Goal: Information Seeking & Learning: Learn about a topic

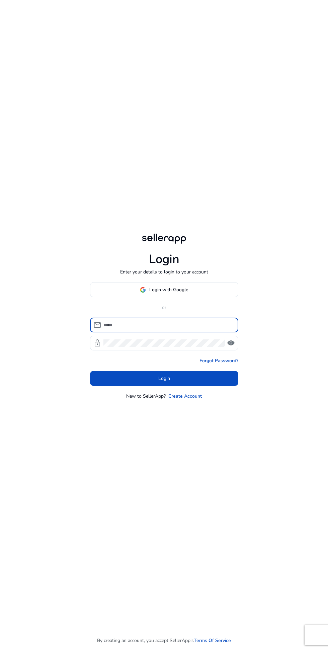
click at [162, 329] on input at bounding box center [168, 324] width 130 height 7
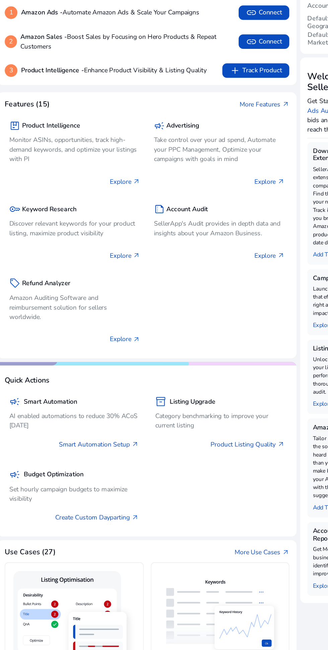
scroll to position [1, 0]
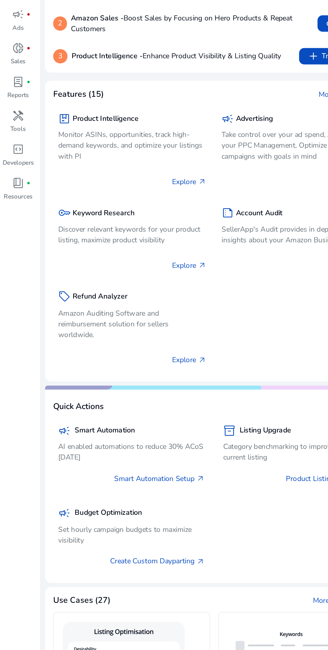
click at [14, 143] on span "handyman" at bounding box center [12, 141] width 8 height 8
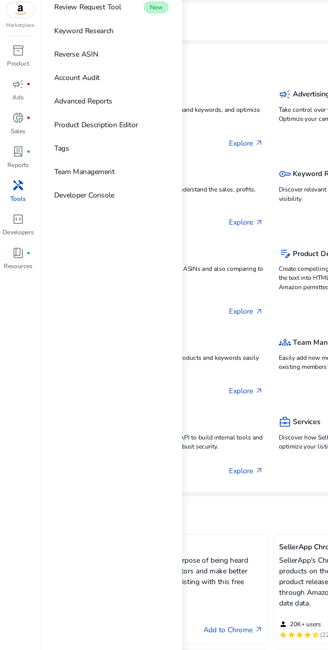
click at [69, 41] on p "Keyword Research" at bounding box center [54, 39] width 39 height 7
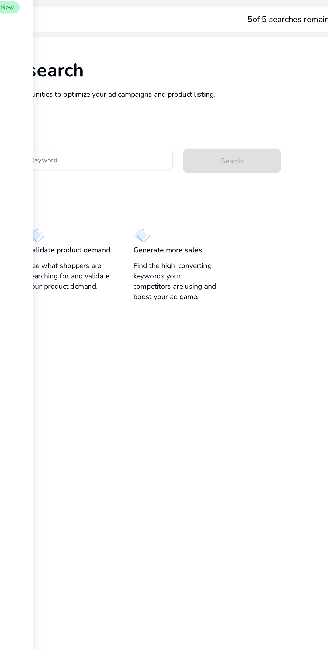
click at [177, 124] on input "Enter Keyword" at bounding box center [155, 124] width 99 height 7
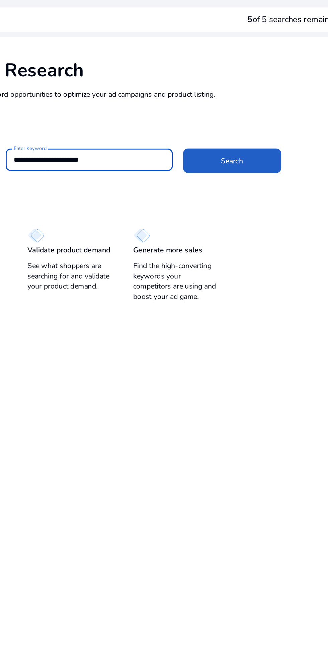
type input "**********"
click at [251, 126] on span "Search" at bounding box center [249, 125] width 14 height 7
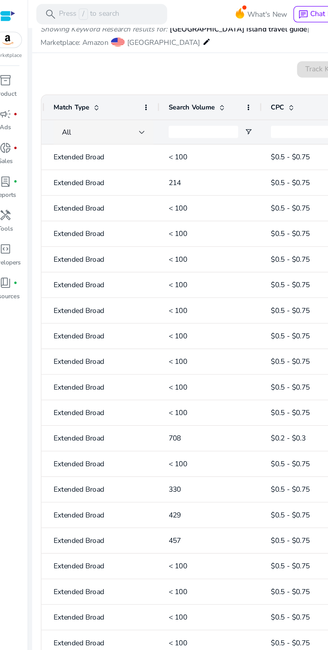
scroll to position [0, 55]
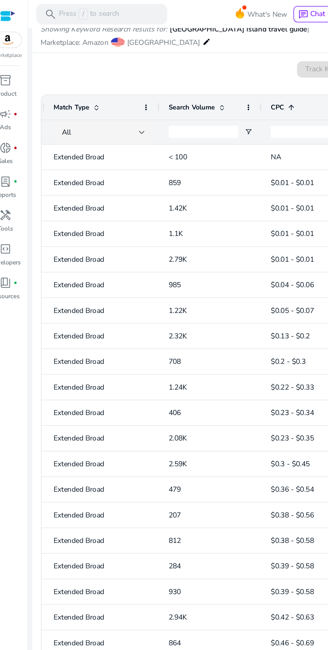
click at [94, 88] on div "All" at bounding box center [74, 86] width 51 height 7
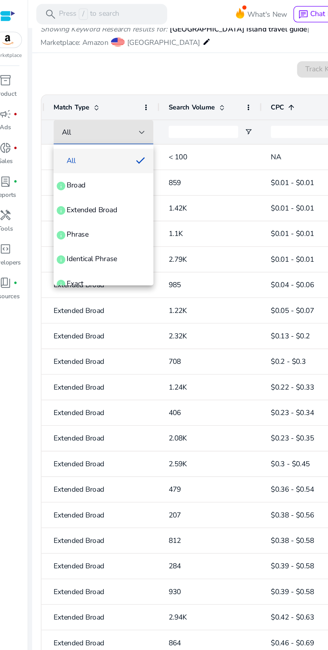
click at [99, 84] on div at bounding box center [164, 325] width 328 height 650
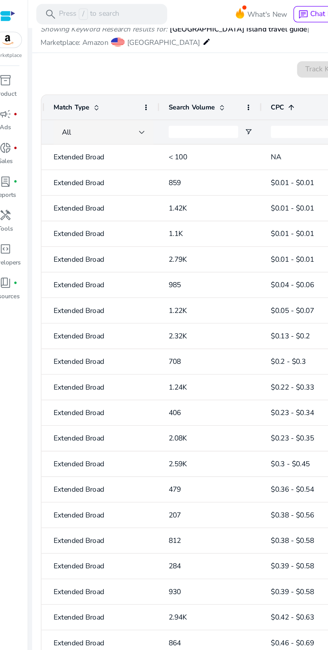
click at [97, 88] on div "All" at bounding box center [74, 86] width 51 height 7
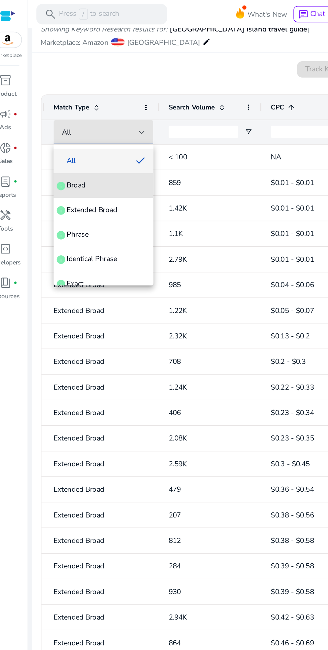
click at [79, 120] on span "Broad info" at bounding box center [76, 121] width 55 height 7
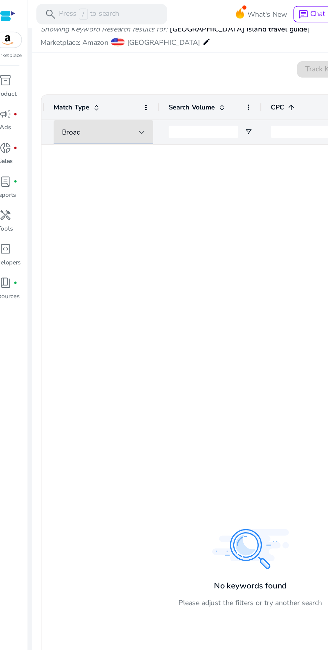
click at [93, 87] on div "Broad" at bounding box center [74, 86] width 51 height 7
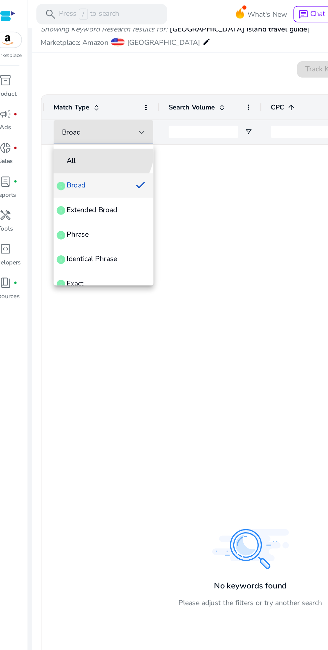
click at [73, 98] on mat-option "All" at bounding box center [76, 105] width 65 height 16
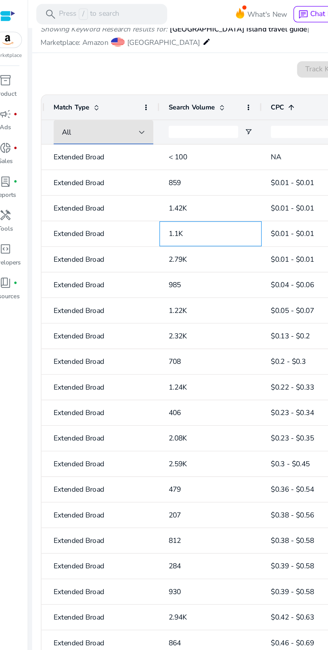
click at [147, 151] on p "1.1K" at bounding box center [146, 153] width 55 height 14
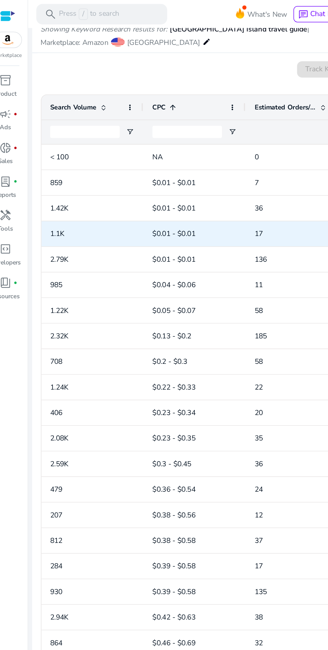
scroll to position [0, 135]
click at [147, 164] on span "$0.01 - $0.01" at bounding box center [135, 170] width 55 height 14
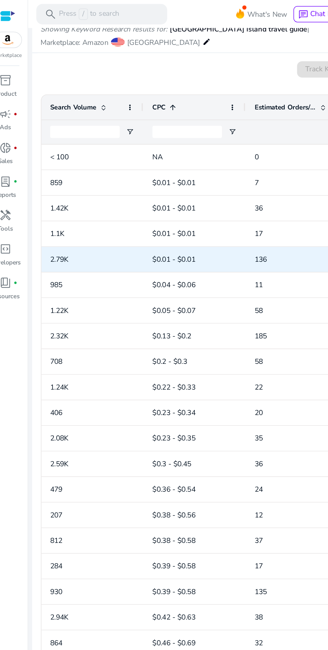
scroll to position [0, 0]
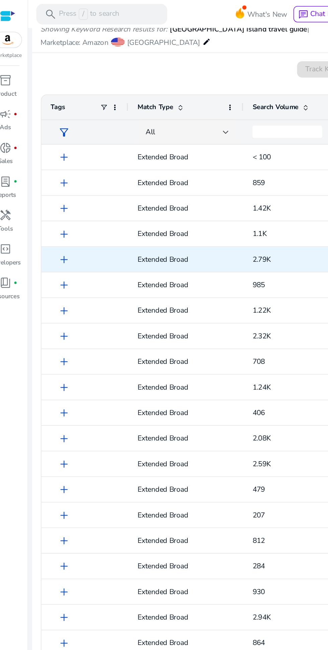
click at [147, 83] on div "All" at bounding box center [129, 86] width 51 height 7
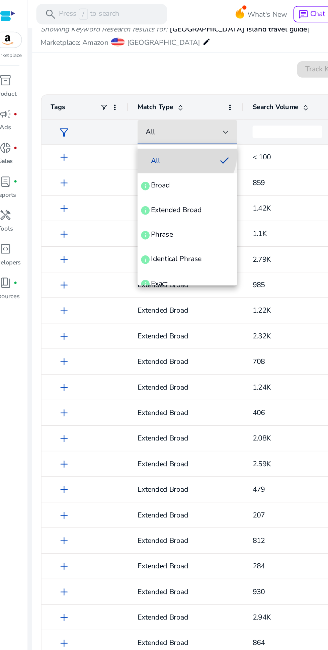
click at [129, 100] on mat-option "All" at bounding box center [130, 105] width 65 height 16
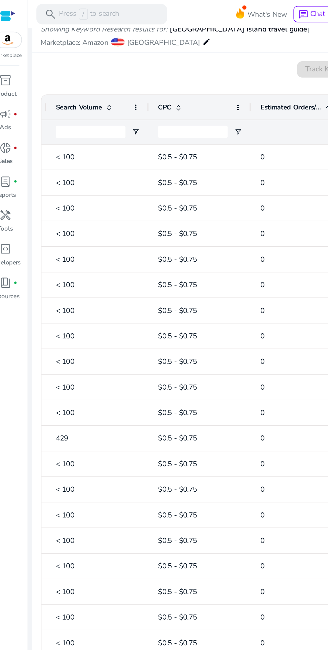
scroll to position [0, 135]
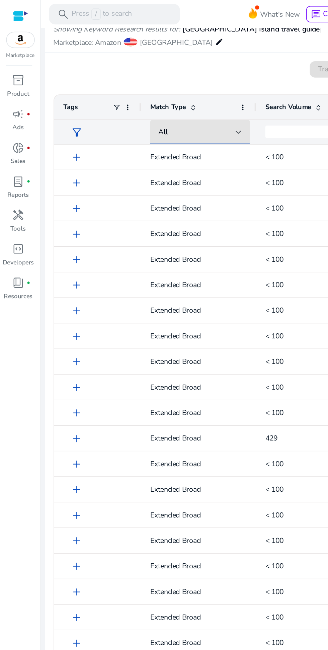
click at [12, 118] on span "lab_profile" at bounding box center [12, 119] width 8 height 8
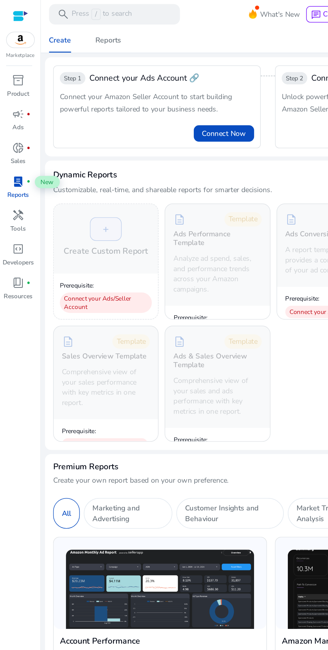
click at [15, 55] on span "inventory_2" at bounding box center [12, 53] width 8 height 8
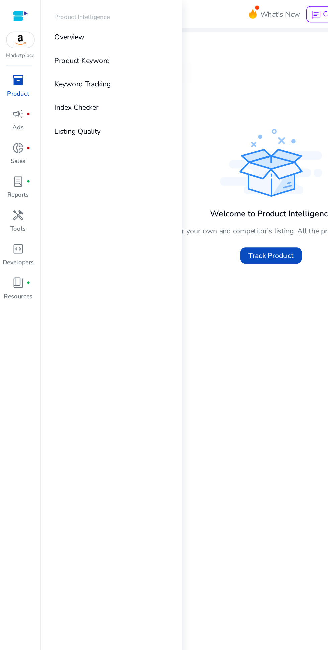
click at [61, 39] on p "Product Keyword" at bounding box center [53, 39] width 37 height 7
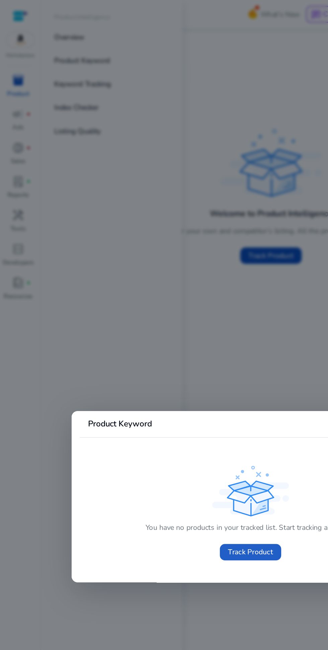
click at [161, 362] on span "Track Product" at bounding box center [163, 361] width 29 height 7
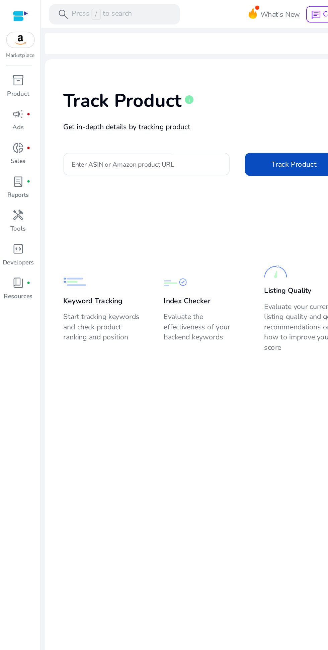
click at [114, 107] on input "Enter ASIN or Amazon product URL" at bounding box center [96, 107] width 98 height 7
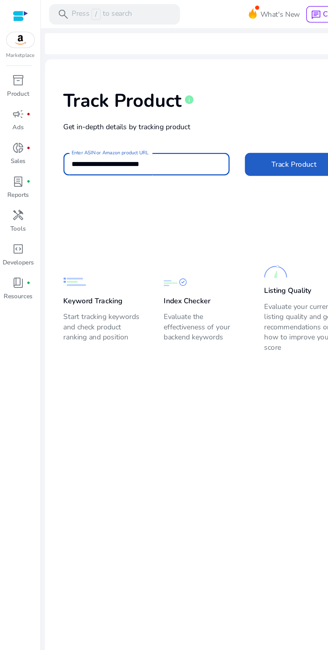
click at [196, 103] on span at bounding box center [192, 108] width 64 height 16
type input "**********"
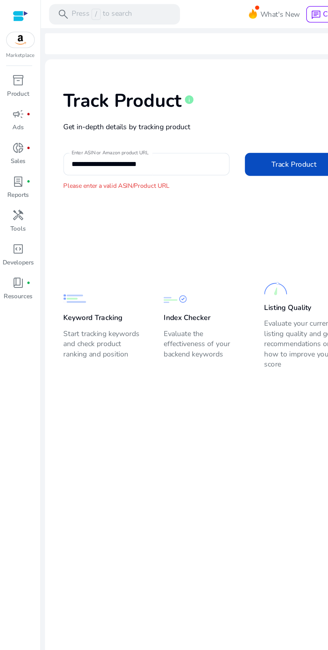
click at [18, 119] on span "fiber_manual_record" at bounding box center [18, 119] width 3 height 3
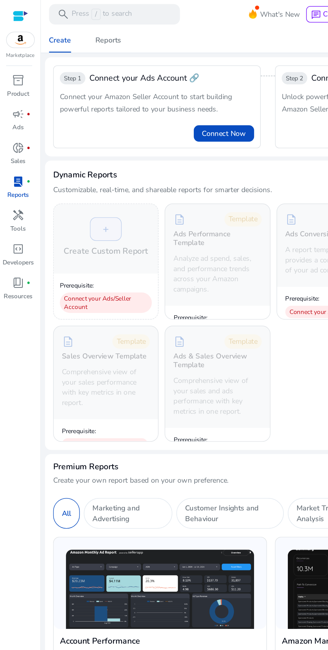
click at [12, 141] on span "handyman" at bounding box center [12, 141] width 8 height 8
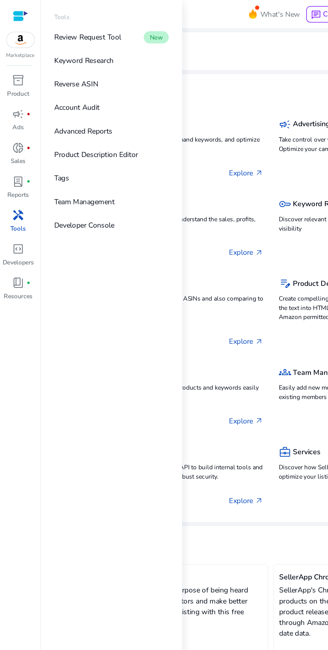
click at [69, 18] on link "Review Request Tool New" at bounding box center [73, 24] width 86 height 15
click at [184, 46] on app-tools-description "Tools school Feature Guide Features (10) package Product Intelligence Monitor A…" at bounding box center [177, 325] width 296 height 608
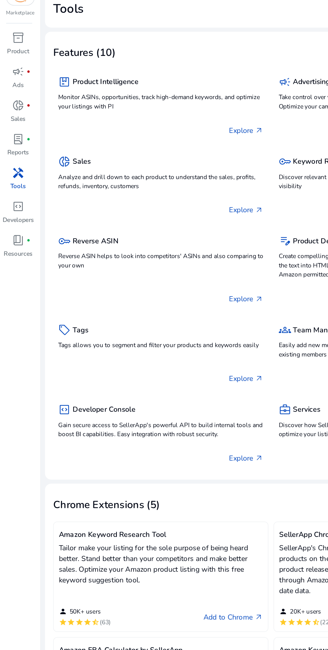
click at [19, 140] on div "handyman" at bounding box center [12, 141] width 19 height 11
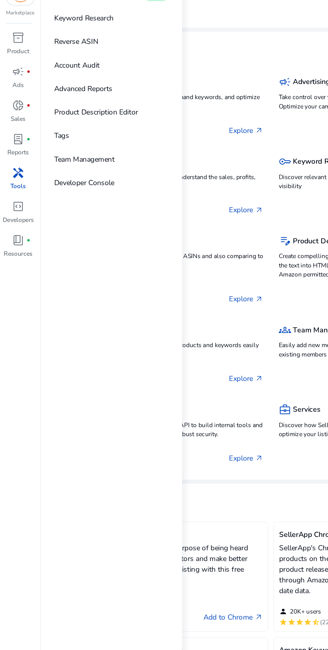
click at [61, 55] on p "Reverse ASIN" at bounding box center [49, 55] width 29 height 7
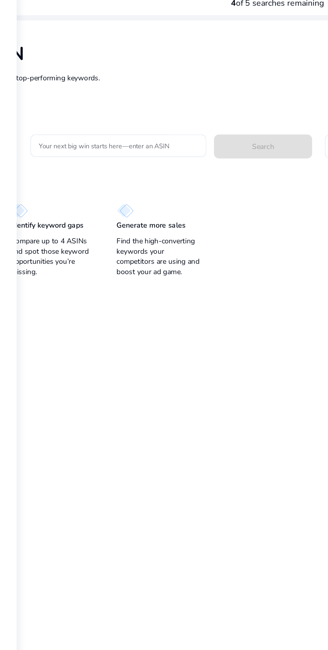
click at [208, 121] on input "Your next big win starts here—enter an ASIN" at bounding box center [186, 123] width 104 height 7
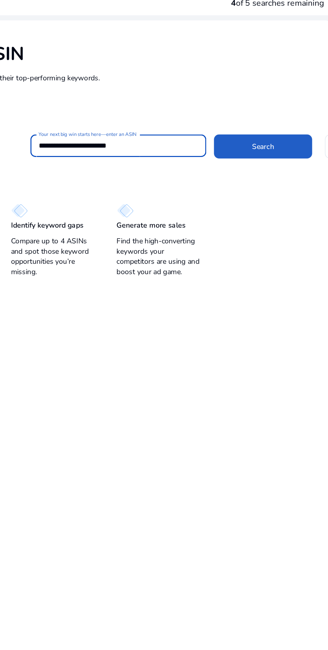
click at [289, 125] on span at bounding box center [280, 124] width 64 height 16
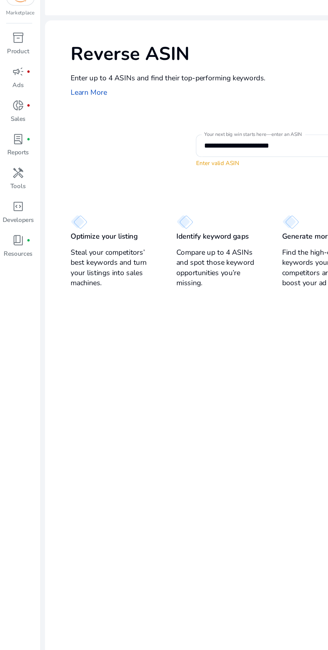
click at [186, 124] on input "**********" at bounding box center [186, 123] width 104 height 7
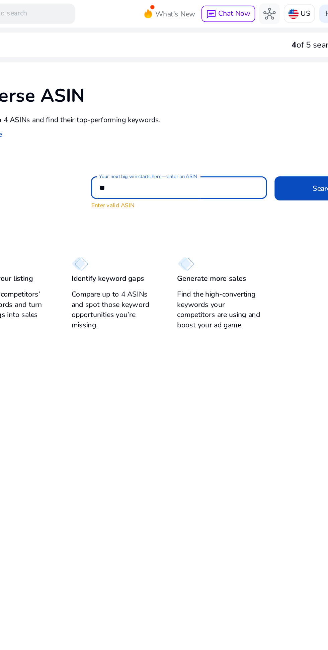
type input "*"
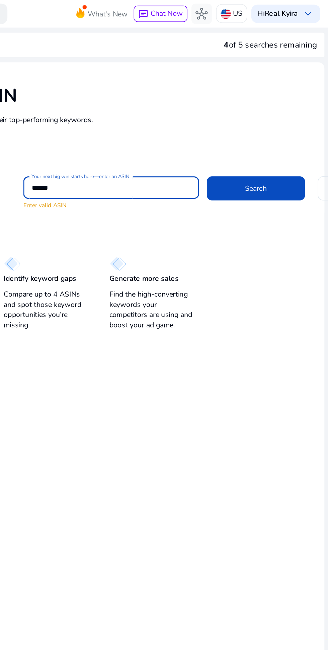
click at [160, 122] on input "******" at bounding box center [186, 123] width 104 height 7
type input "*********"
click at [279, 122] on span "Search" at bounding box center [280, 123] width 14 height 7
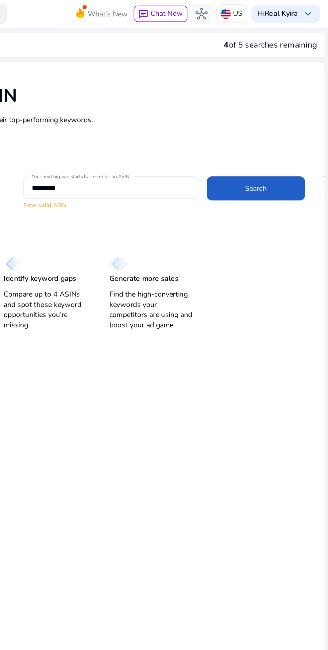
click at [277, 121] on span "Search" at bounding box center [280, 123] width 14 height 7
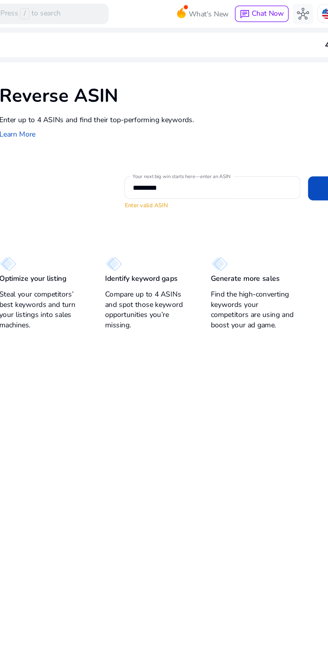
click at [155, 194] on p "Compare up to 4 ASINs and spot those keyword opportunities you’re missing." at bounding box center [144, 203] width 56 height 27
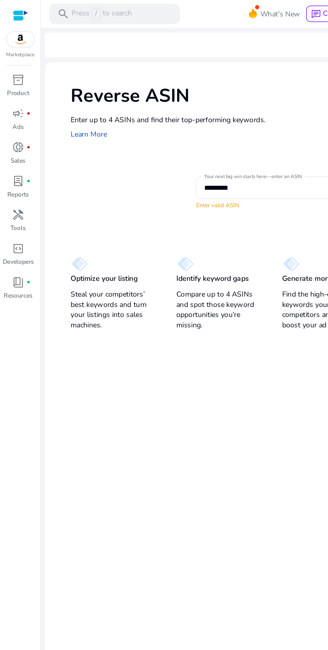
scroll to position [6, 0]
